Goal: Transaction & Acquisition: Subscribe to service/newsletter

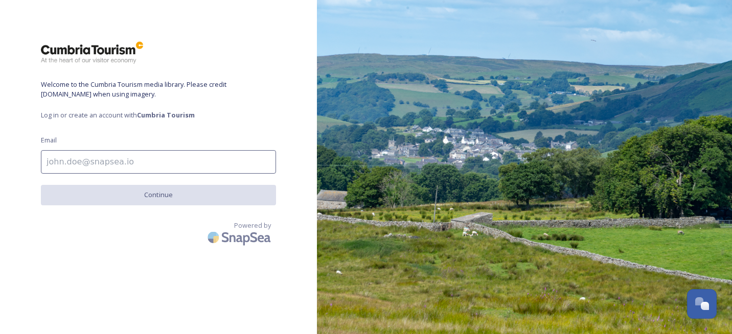
click at [91, 157] on input at bounding box center [158, 162] width 235 height 24
type input "[EMAIL_ADDRESS][DOMAIN_NAME]"
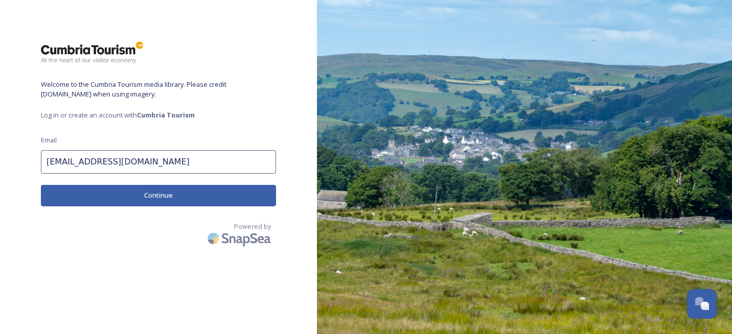
click at [150, 197] on button "Continue" at bounding box center [158, 195] width 235 height 21
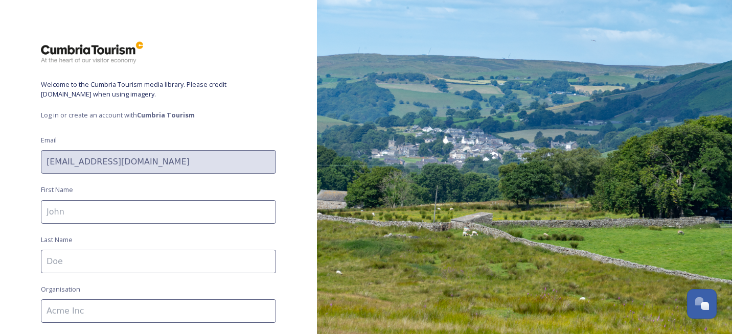
click at [132, 216] on input at bounding box center [158, 212] width 235 height 24
type input "[PERSON_NAME]"
type input "Must Management Limited"
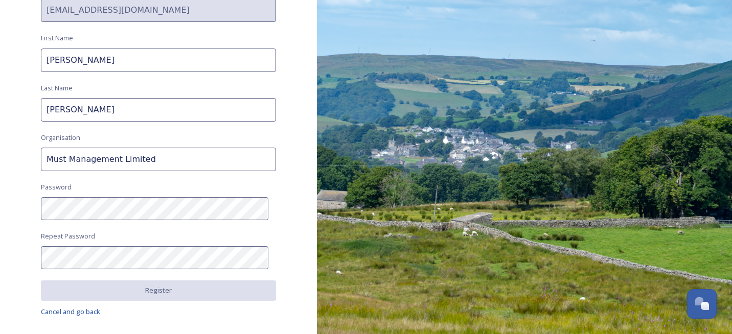
scroll to position [176, 0]
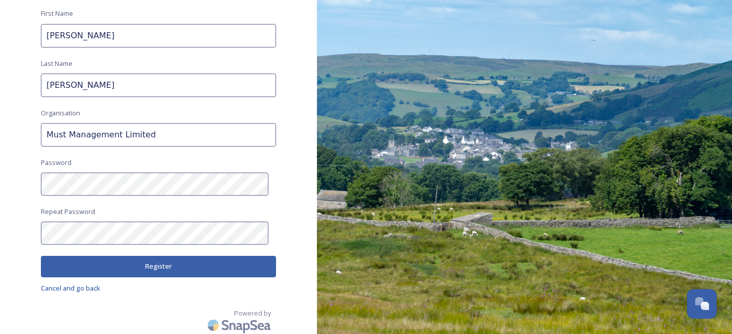
click at [150, 268] on button "Register" at bounding box center [158, 266] width 235 height 21
